Goal: Task Accomplishment & Management: Complete application form

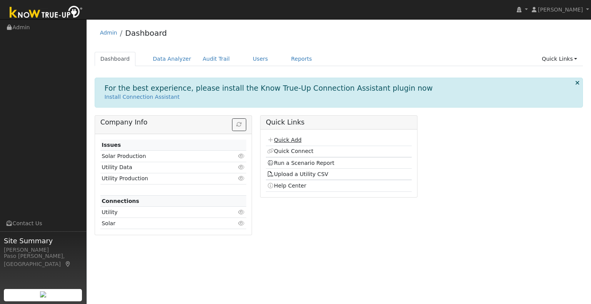
click at [283, 140] on link "Quick Add" at bounding box center [284, 140] width 34 height 6
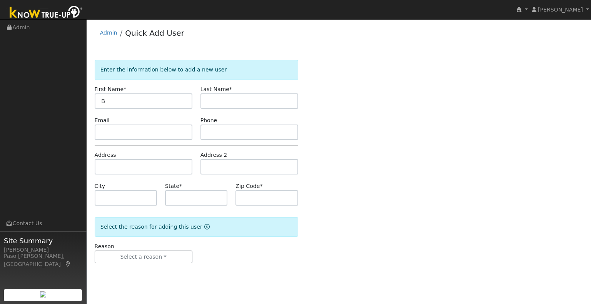
click at [130, 104] on input "B" at bounding box center [144, 100] width 98 height 15
type input "Bernie"
type input "Gallazio"
click at [117, 172] on input "text" at bounding box center [144, 166] width 98 height 15
paste input "888 Alina Ln, Nipomo, California 93444"
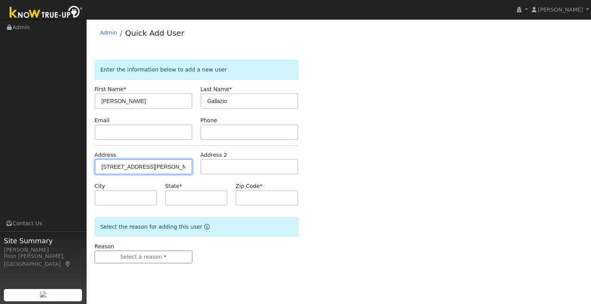
type input "888 Alina Lane"
type input "Nipomo"
type input "CA"
type input "93444"
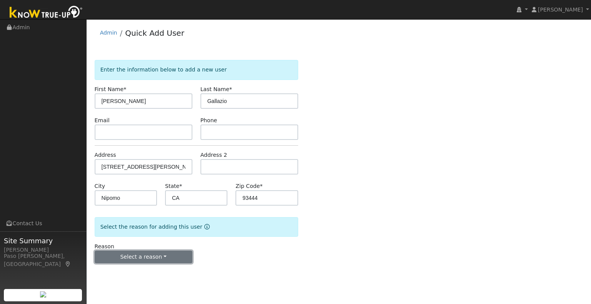
click at [133, 253] on button "Select a reason" at bounding box center [144, 257] width 98 height 13
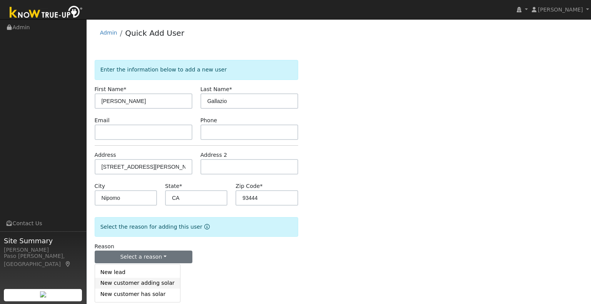
click at [158, 284] on link "New customer adding solar" at bounding box center [137, 283] width 85 height 11
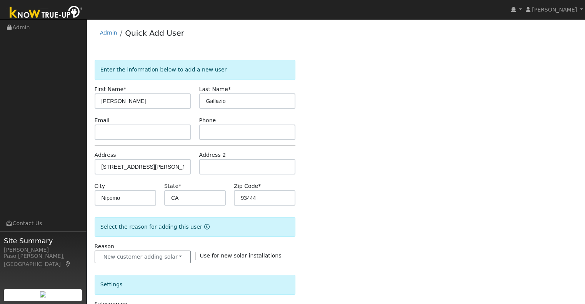
click at [359, 236] on div "Enter the information below to add a new user First Name * Bernie Last Name * G…" at bounding box center [336, 276] width 483 height 433
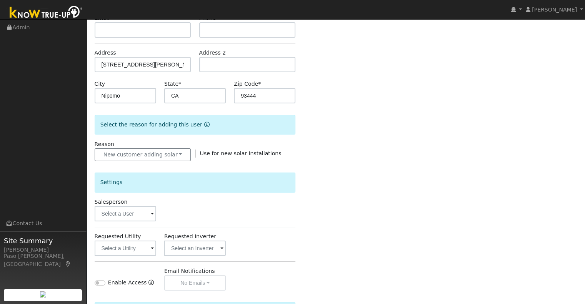
scroll to position [154, 0]
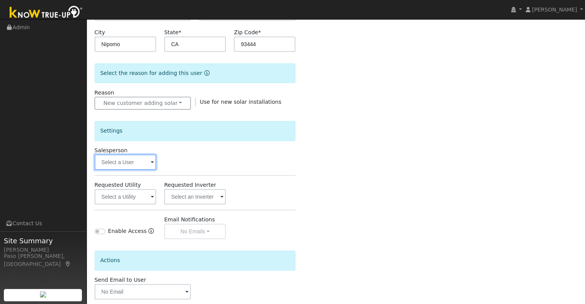
click at [135, 165] on input "text" at bounding box center [126, 162] width 62 height 15
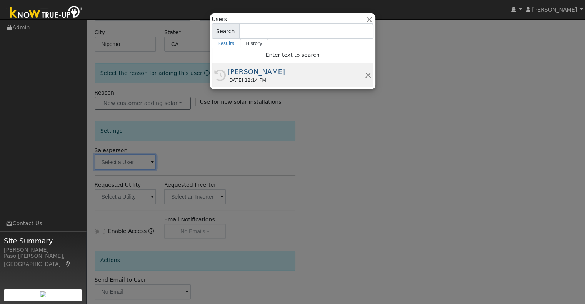
click at [250, 83] on div "09/22/2025 12:14 PM" at bounding box center [296, 80] width 137 height 7
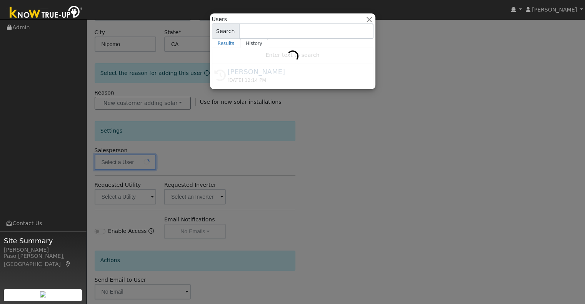
type input "[PERSON_NAME]"
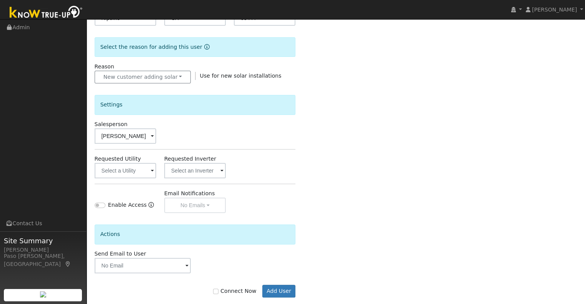
scroll to position [192, 0]
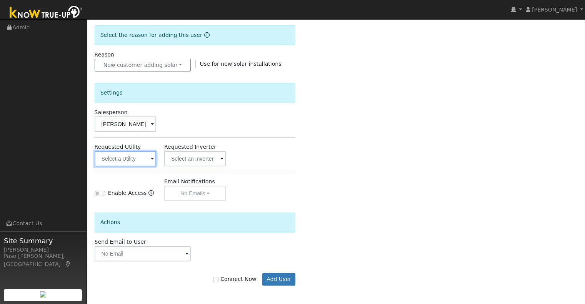
click at [135, 156] on input "text" at bounding box center [126, 158] width 62 height 15
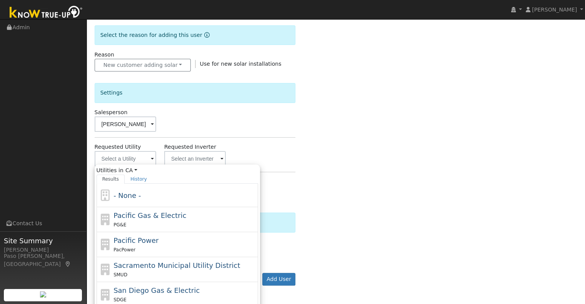
click at [146, 217] on span "Pacific Gas & Electric" at bounding box center [149, 216] width 73 height 8
type input "Pacific Gas & Electric"
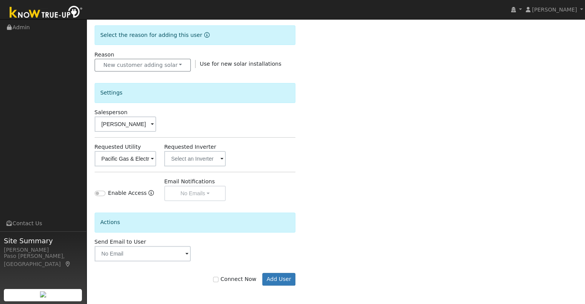
click at [225, 275] on label "Connect Now" at bounding box center [234, 279] width 43 height 8
click at [218, 277] on input "Connect Now" at bounding box center [215, 279] width 5 height 5
checkbox input "true"
click at [278, 282] on button "Add User" at bounding box center [278, 279] width 33 height 13
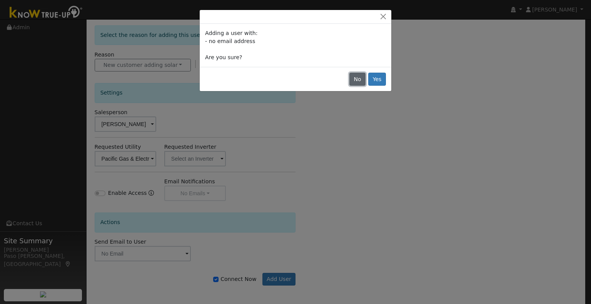
click at [365, 80] on button "No" at bounding box center [357, 79] width 16 height 13
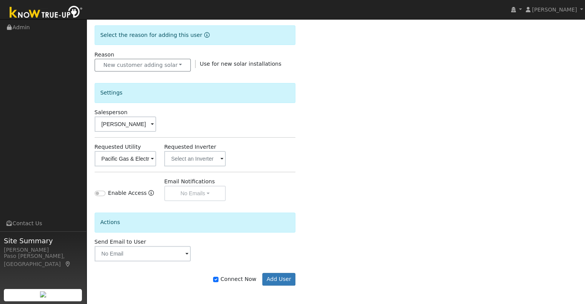
click at [278, 270] on div "Connect Now Add User" at bounding box center [194, 274] width 209 height 25
click at [285, 274] on button "Add User" at bounding box center [278, 279] width 33 height 13
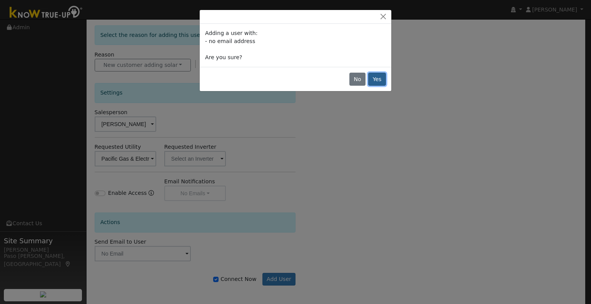
click at [374, 77] on button "Yes" at bounding box center [377, 79] width 18 height 13
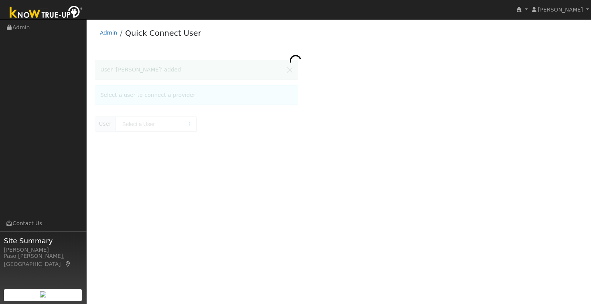
type input "[PERSON_NAME]"
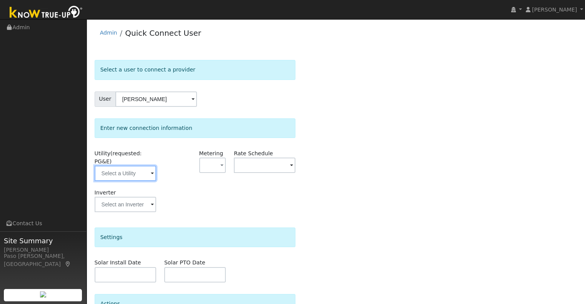
click at [137, 166] on input "text" at bounding box center [126, 173] width 62 height 15
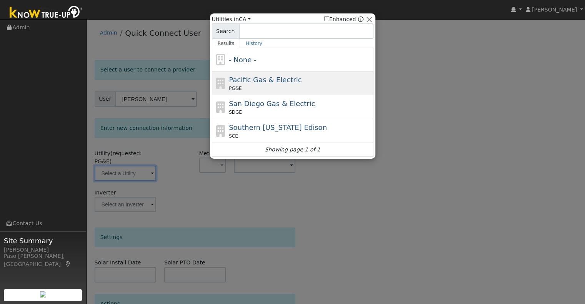
click at [253, 85] on div "PG&E" at bounding box center [300, 88] width 143 height 7
type input "PG&E"
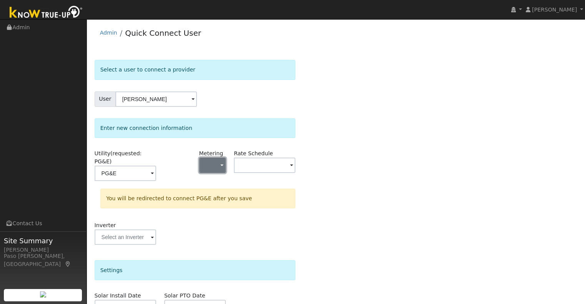
click at [202, 170] on button "button" at bounding box center [212, 165] width 27 height 15
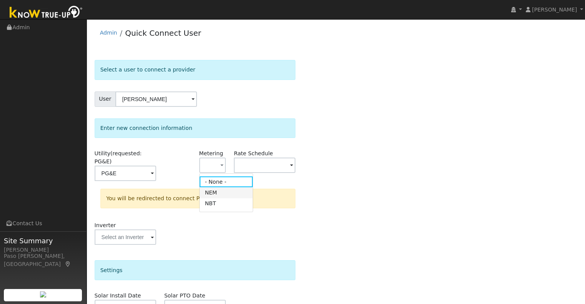
click at [222, 191] on link "NEM" at bounding box center [226, 192] width 53 height 11
click at [239, 177] on div "Rate Schedule" at bounding box center [265, 169] width 70 height 39
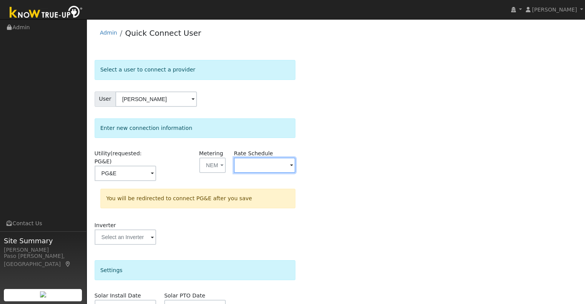
click at [242, 171] on input "text" at bounding box center [265, 165] width 62 height 15
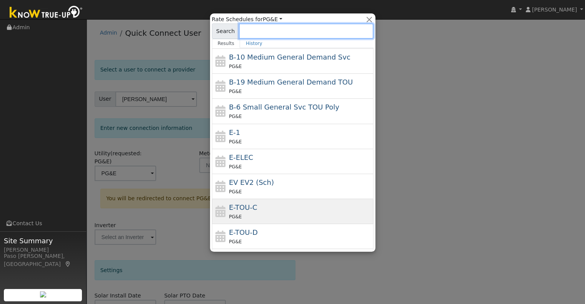
scroll to position [110, 0]
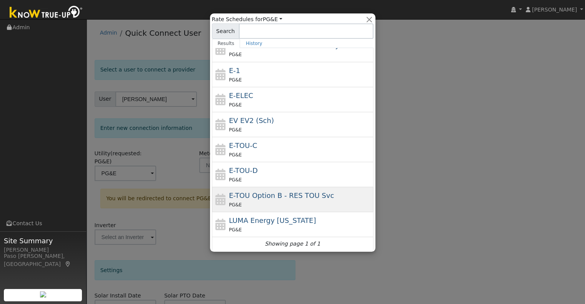
click at [267, 193] on span "E-TOU Option B - RES TOU Svc" at bounding box center [281, 196] width 105 height 8
type input "E-TOU Option B - RES TOU Svc"
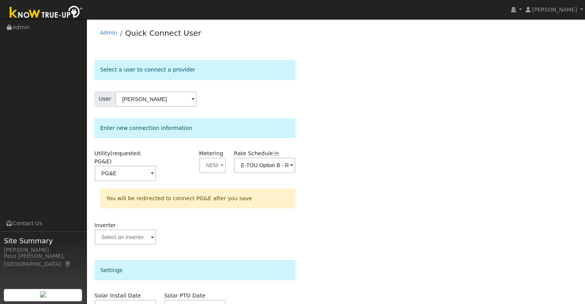
click at [377, 190] on div "Select a user to connect a provider User Bernie Gallazio Account Default Accoun…" at bounding box center [336, 235] width 483 height 350
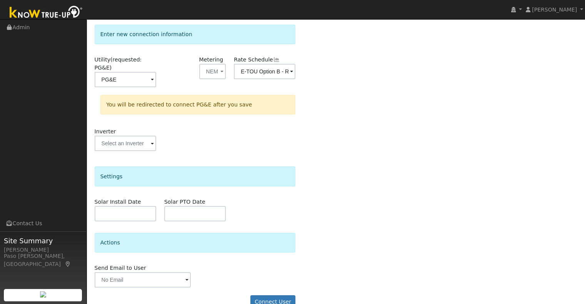
scroll to position [100, 0]
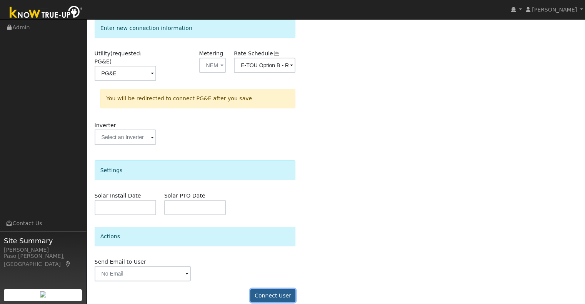
click at [270, 289] on button "Connect User" at bounding box center [272, 295] width 45 height 13
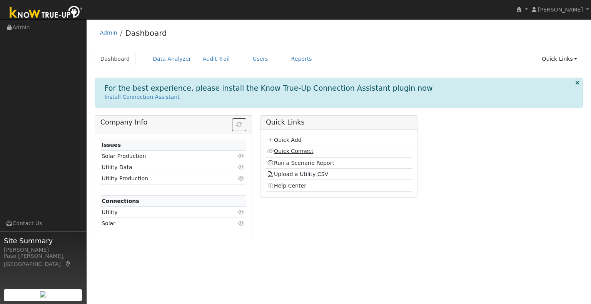
click at [293, 153] on link "Quick Connect" at bounding box center [290, 151] width 46 height 6
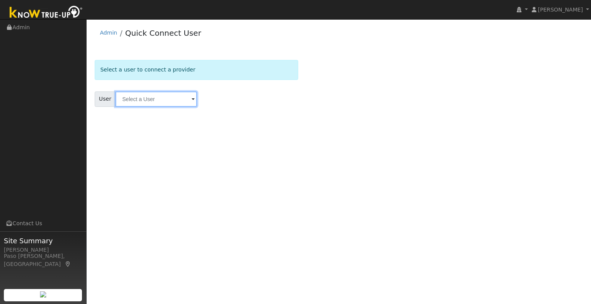
click at [132, 97] on input "text" at bounding box center [156, 99] width 82 height 15
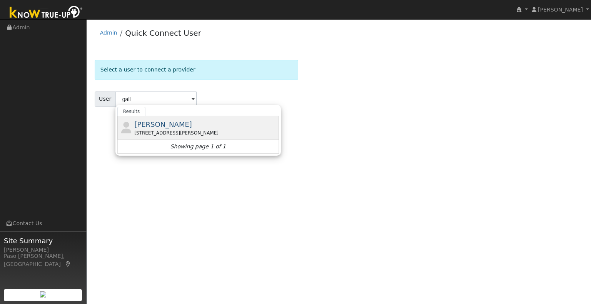
click at [135, 135] on div "888 Alina Lane, Nipomo, CA 93444" at bounding box center [205, 133] width 143 height 7
type input "Bernie Gallazio"
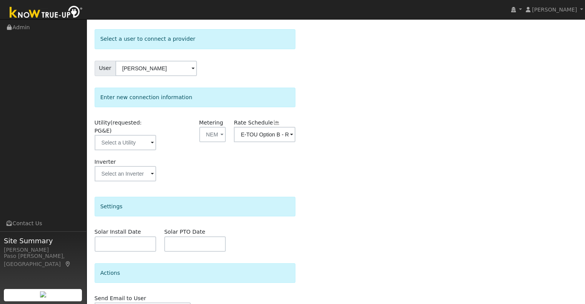
scroll to position [68, 0]
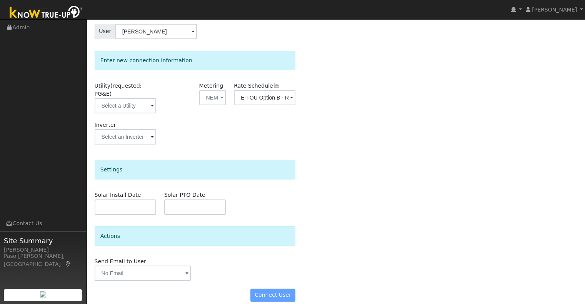
click at [266, 292] on div "Connect User" at bounding box center [194, 295] width 209 height 13
click at [275, 289] on div "Connect User" at bounding box center [194, 295] width 209 height 13
click at [265, 289] on div "Connect User" at bounding box center [194, 295] width 209 height 13
click at [143, 98] on input "text" at bounding box center [126, 105] width 62 height 15
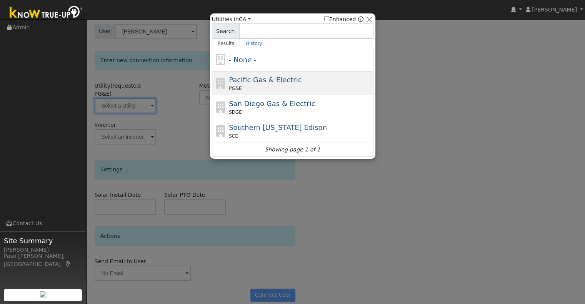
click at [260, 88] on div "PG&E" at bounding box center [300, 88] width 143 height 7
type input "PG&E"
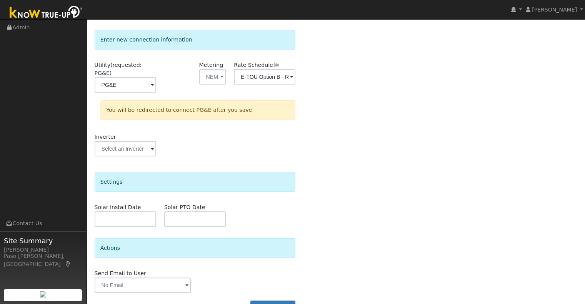
scroll to position [100, 0]
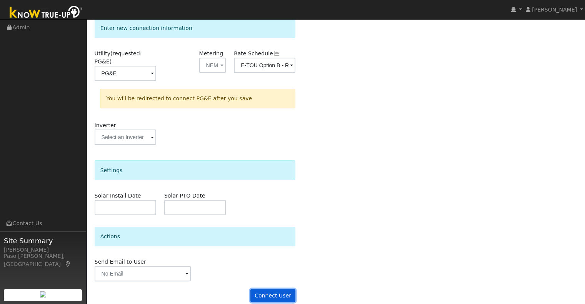
click at [271, 289] on button "Connect User" at bounding box center [272, 295] width 45 height 13
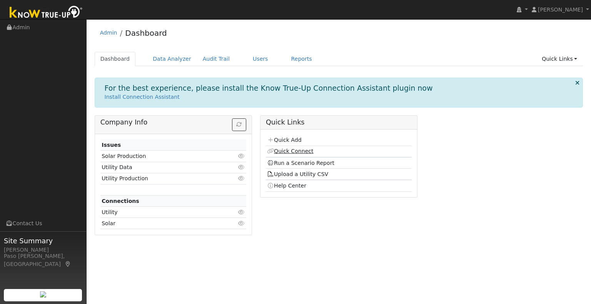
click at [286, 152] on link "Quick Connect" at bounding box center [290, 151] width 46 height 6
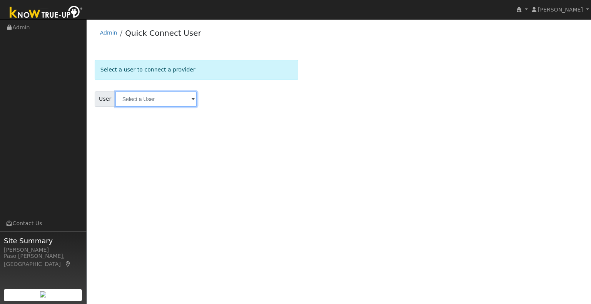
click at [147, 94] on input "text" at bounding box center [156, 99] width 82 height 15
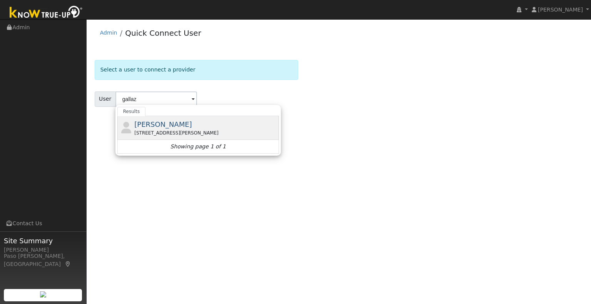
click at [168, 132] on div "[STREET_ADDRESS][PERSON_NAME]" at bounding box center [205, 133] width 143 height 7
type input "[PERSON_NAME]"
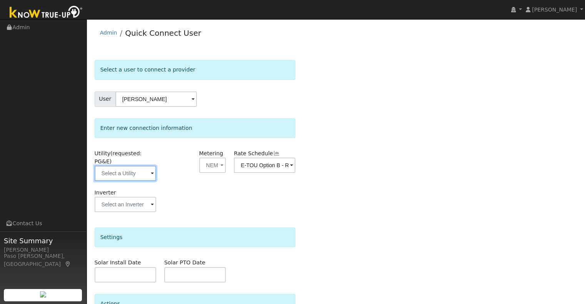
click at [131, 166] on input "text" at bounding box center [126, 173] width 62 height 15
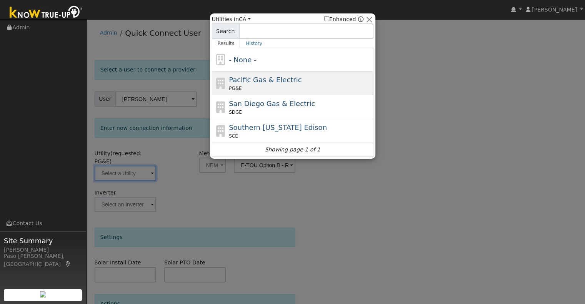
click at [246, 86] on div "PG&E" at bounding box center [300, 88] width 143 height 7
type input "PG&E"
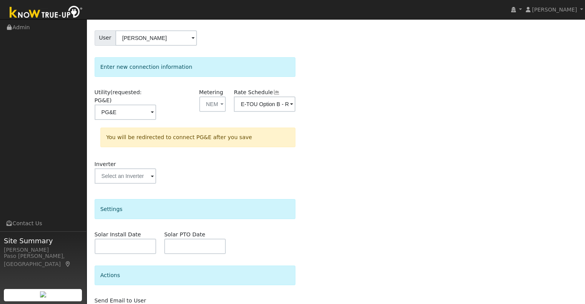
scroll to position [100, 0]
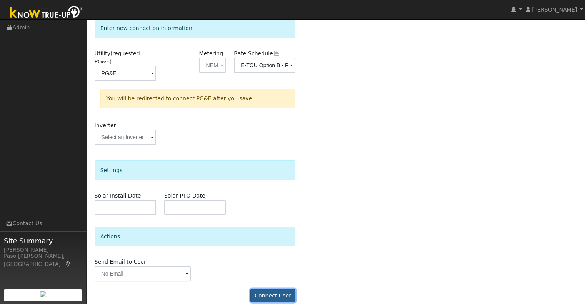
click at [272, 289] on button "Connect User" at bounding box center [272, 295] width 45 height 13
